Goal: Find specific page/section: Find specific page/section

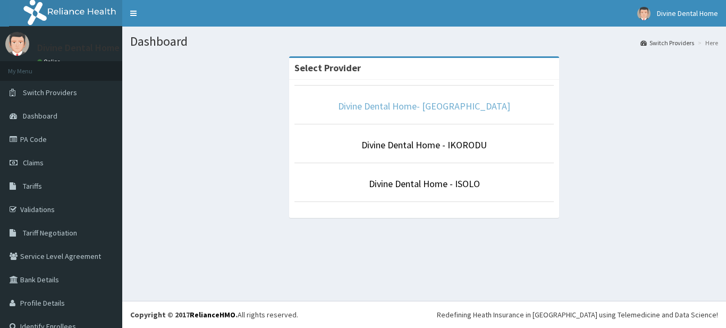
click at [390, 105] on link "Divine Dental Home- [GEOGRAPHIC_DATA]" at bounding box center [424, 106] width 172 height 12
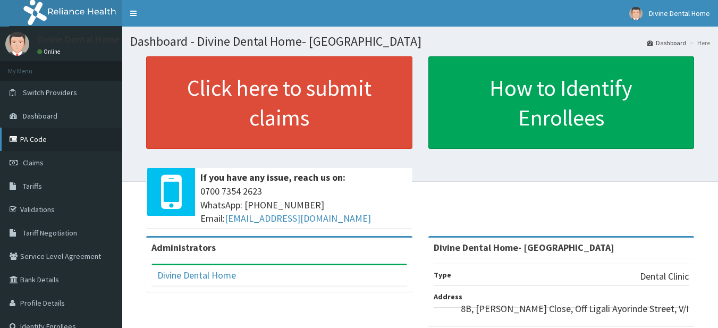
click at [63, 134] on link "PA Code" at bounding box center [61, 139] width 122 height 23
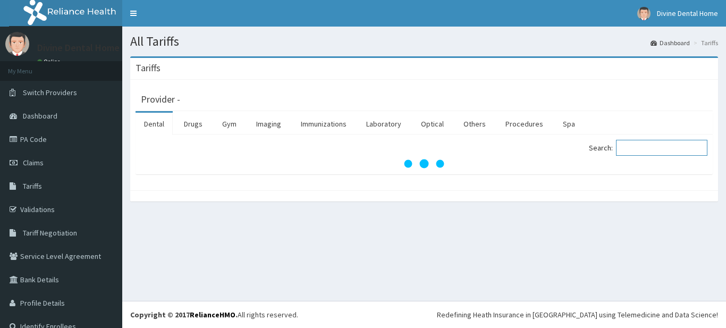
click at [626, 143] on input "Search:" at bounding box center [661, 148] width 91 height 16
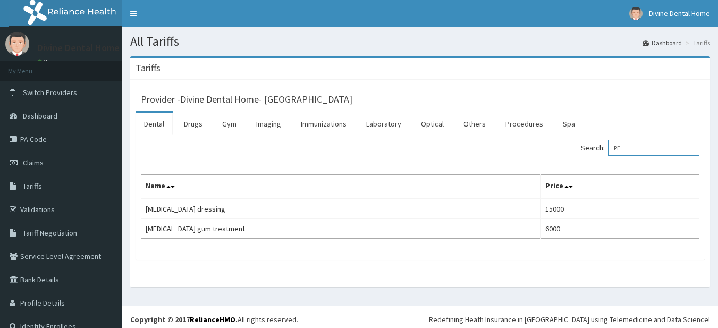
type input "P"
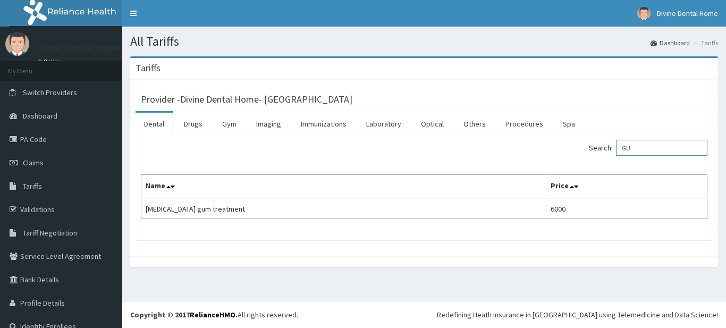
type input "G"
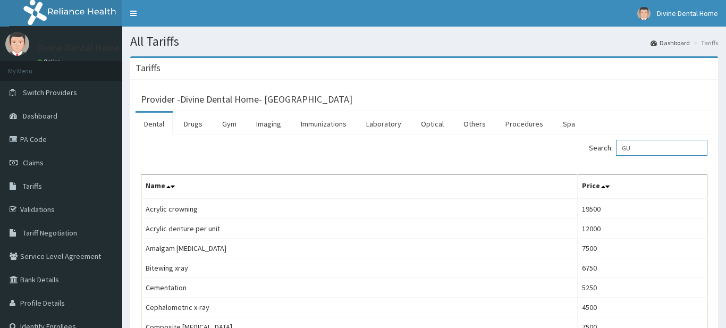
type input "G"
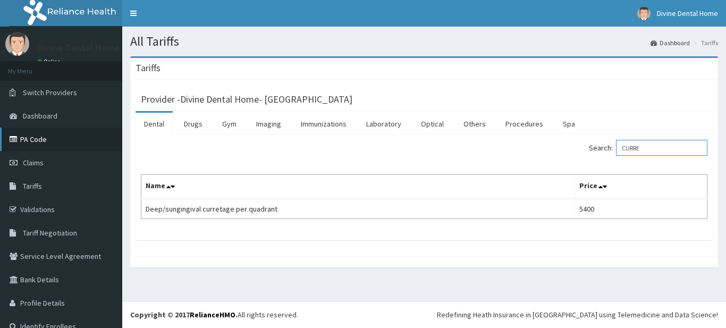
type input "CURRE"
click at [77, 146] on link "PA Code" at bounding box center [61, 139] width 122 height 23
